Goal: Task Accomplishment & Management: Manage account settings

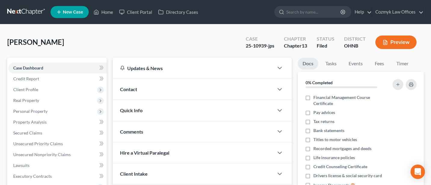
click at [412, 8] on link "Cozmyk Law Offices" at bounding box center [397, 12] width 51 height 11
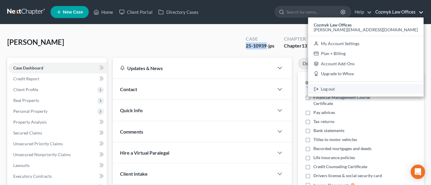
click at [389, 91] on link "Log out" at bounding box center [366, 89] width 116 height 10
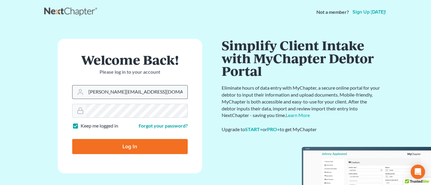
click at [150, 98] on input "Jann@cozmyklaw.com" at bounding box center [136, 91] width 101 height 13
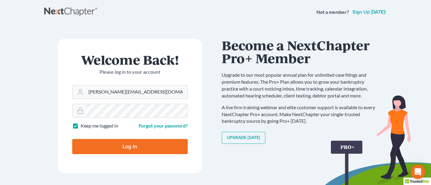
type input "Jann@jwashingtonlaw.com"
click at [125, 147] on input "Log In" at bounding box center [130, 146] width 116 height 15
type input "Thinking..."
